Goal: Task Accomplishment & Management: Use online tool/utility

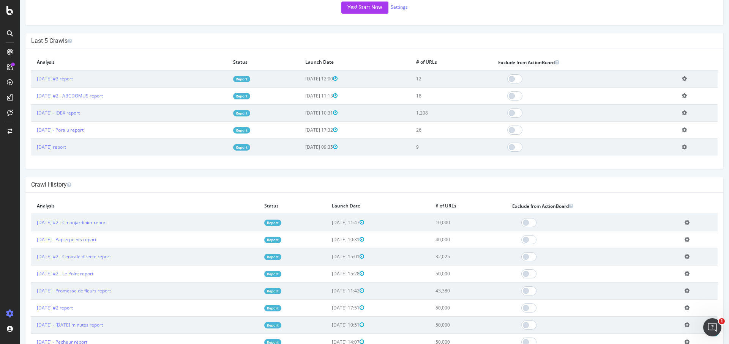
scroll to position [163, 0]
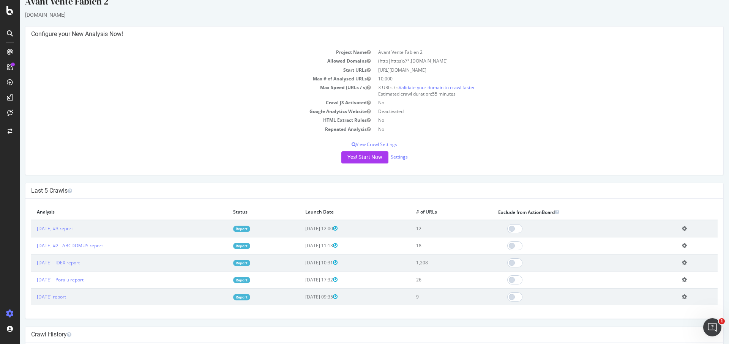
scroll to position [0, 0]
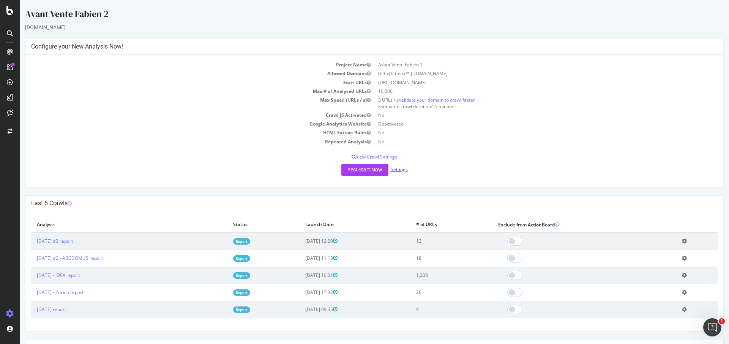
click at [396, 170] on link "Settings" at bounding box center [399, 169] width 17 height 6
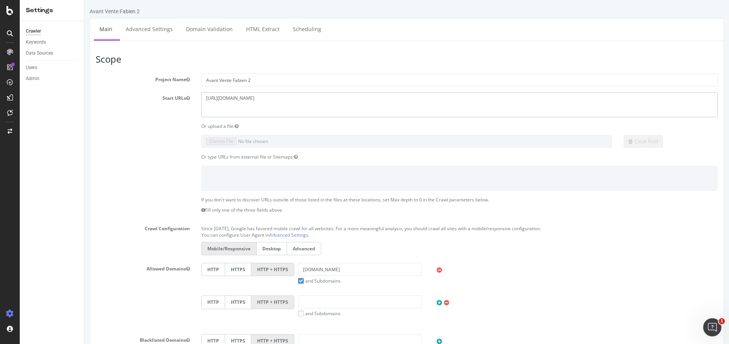
drag, startPoint x: 291, startPoint y: 105, endPoint x: 164, endPoint y: 69, distance: 132.0
click at [84, 83] on html "Avant Vente Fabien 2 × × Main Advanced Settings Domain Validation HTML Extract …" at bounding box center [406, 311] width 645 height 623
paste textarea "[DOMAIN_NAME][URL]"
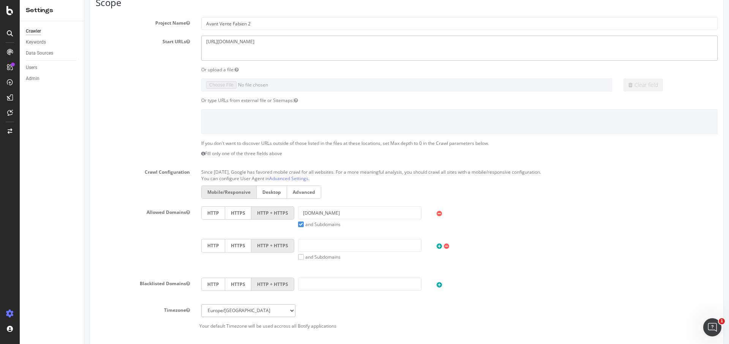
type textarea "[URL][DOMAIN_NAME]"
click at [344, 214] on input "[DOMAIN_NAME]" at bounding box center [359, 213] width 123 height 13
paste input "[URL][DOMAIN_NAME]"
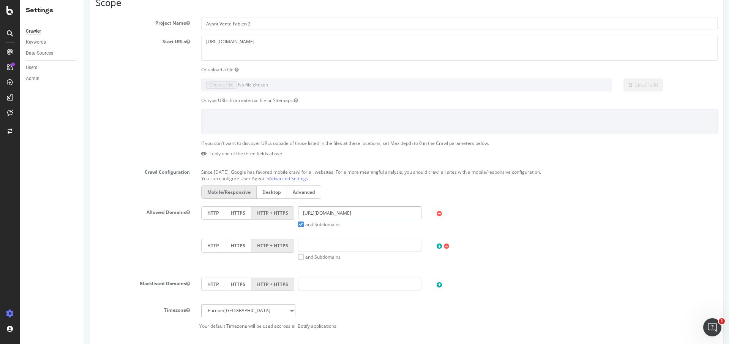
drag, startPoint x: 330, startPoint y: 213, endPoint x: 249, endPoint y: 212, distance: 80.5
click at [249, 212] on div "HTTP HTTPS HTTP + HTTPS [URL][DOMAIN_NAME] and Subdomains User Agent: Mobile De…" at bounding box center [459, 217] width 524 height 21
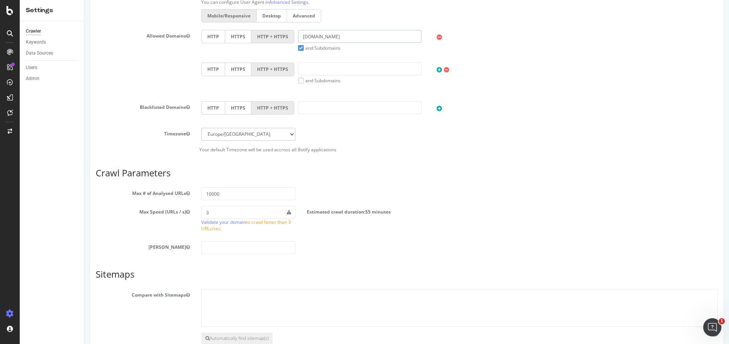
scroll to position [276, 0]
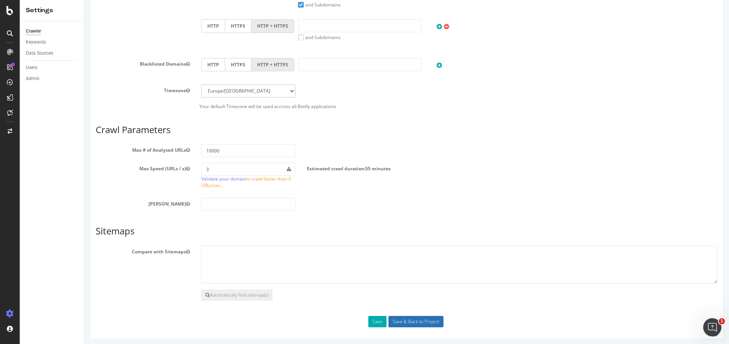
type input "[DOMAIN_NAME]"
click at [397, 316] on input "Save & Back to Project" at bounding box center [415, 321] width 55 height 11
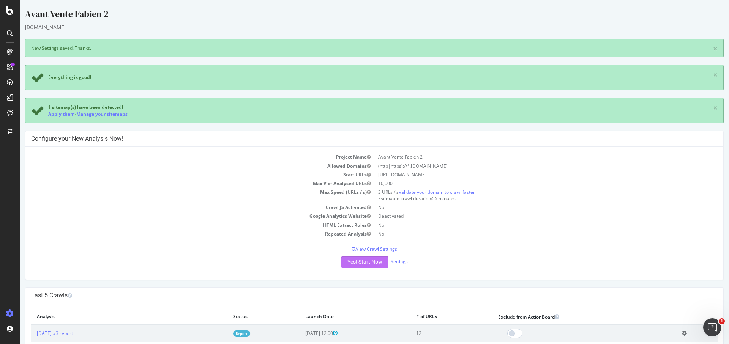
click at [369, 263] on button "Yes! Start Now" at bounding box center [364, 262] width 47 height 12
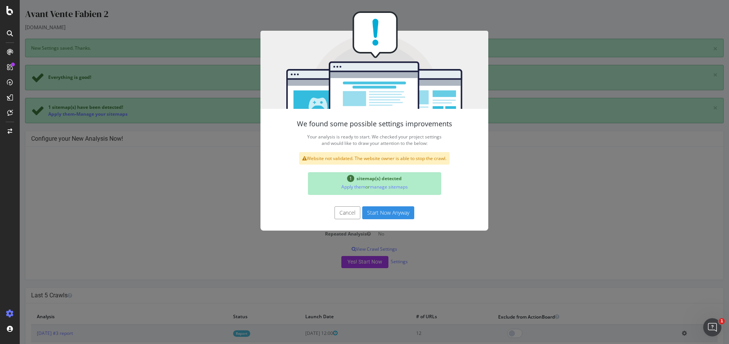
click at [396, 215] on button "Start Now Anyway" at bounding box center [388, 213] width 52 height 13
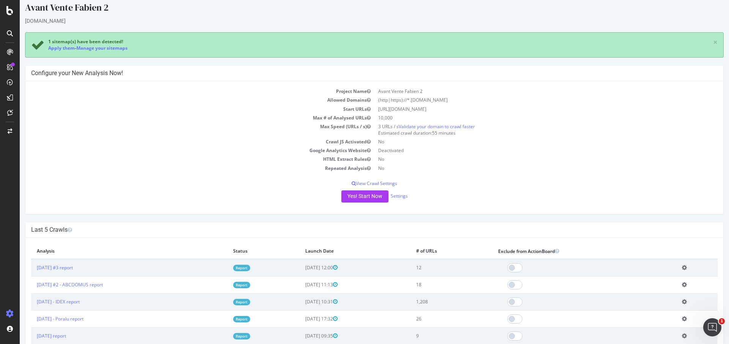
scroll to position [8, 0]
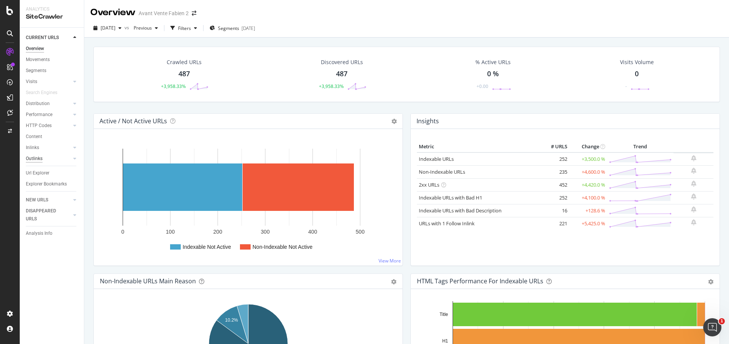
click at [37, 158] on div "Outlinks" at bounding box center [34, 159] width 17 height 8
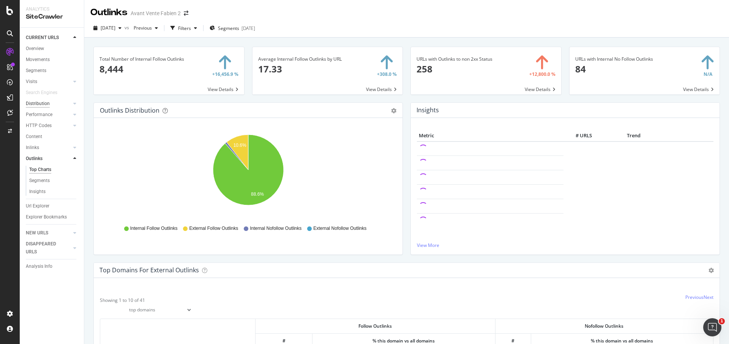
click at [42, 105] on div "Distribution" at bounding box center [38, 104] width 24 height 8
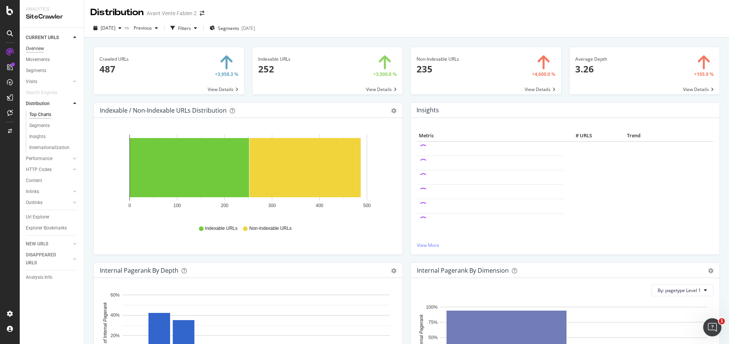
click at [30, 47] on div "Overview" at bounding box center [35, 49] width 18 height 8
